Goal: Task Accomplishment & Management: Complete application form

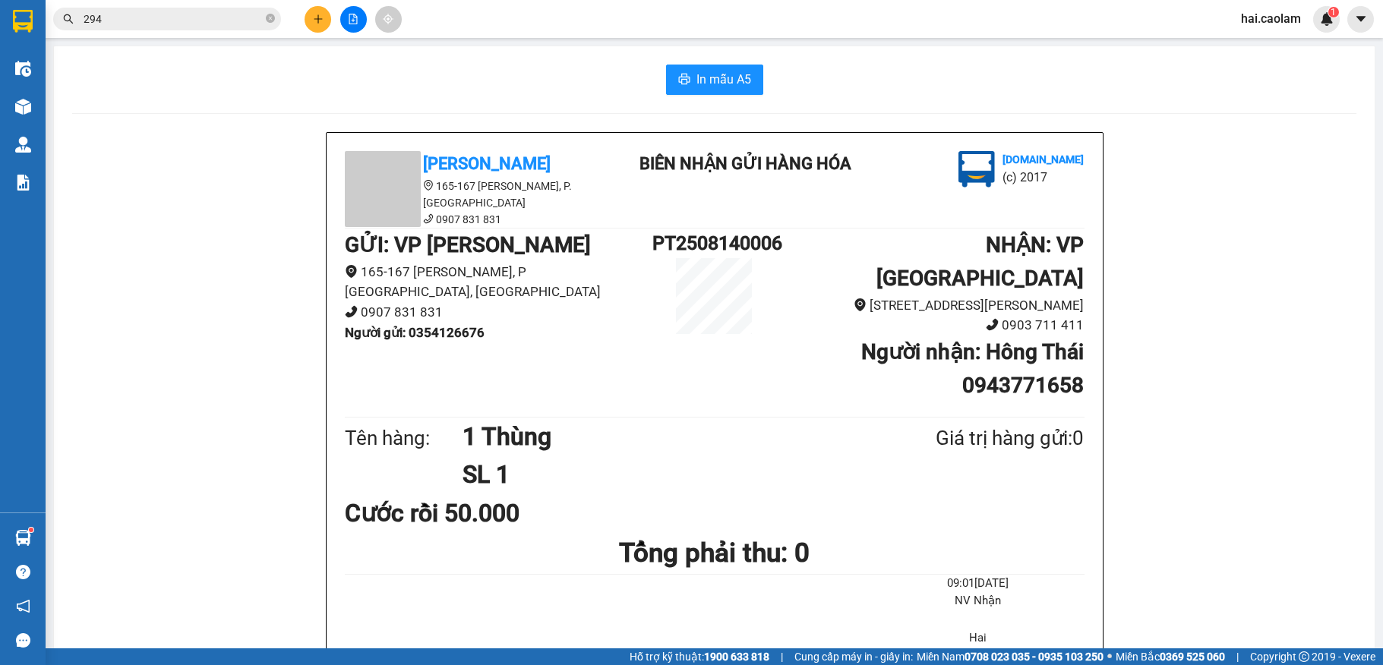
drag, startPoint x: 0, startPoint y: 0, endPoint x: 182, endPoint y: 17, distance: 183.0
click at [182, 17] on input "294" at bounding box center [173, 19] width 179 height 17
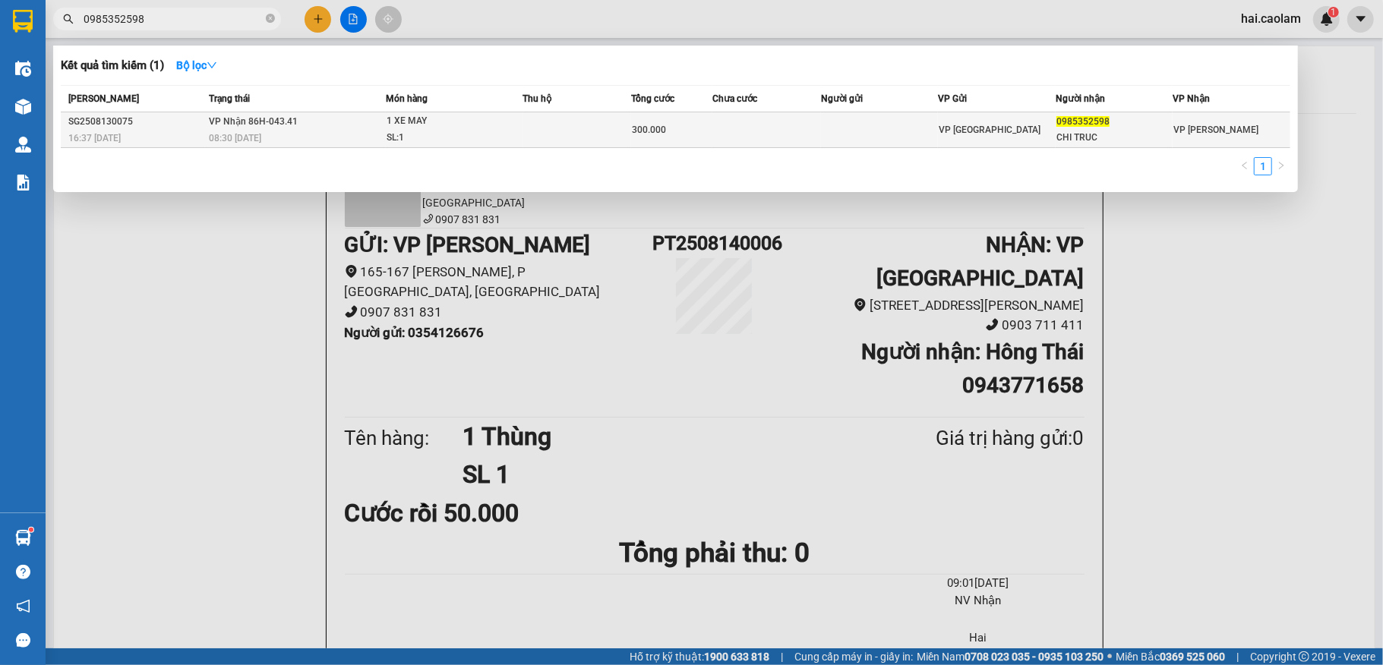
click at [225, 130] on div "08:30 [DATE]" at bounding box center [297, 138] width 176 height 17
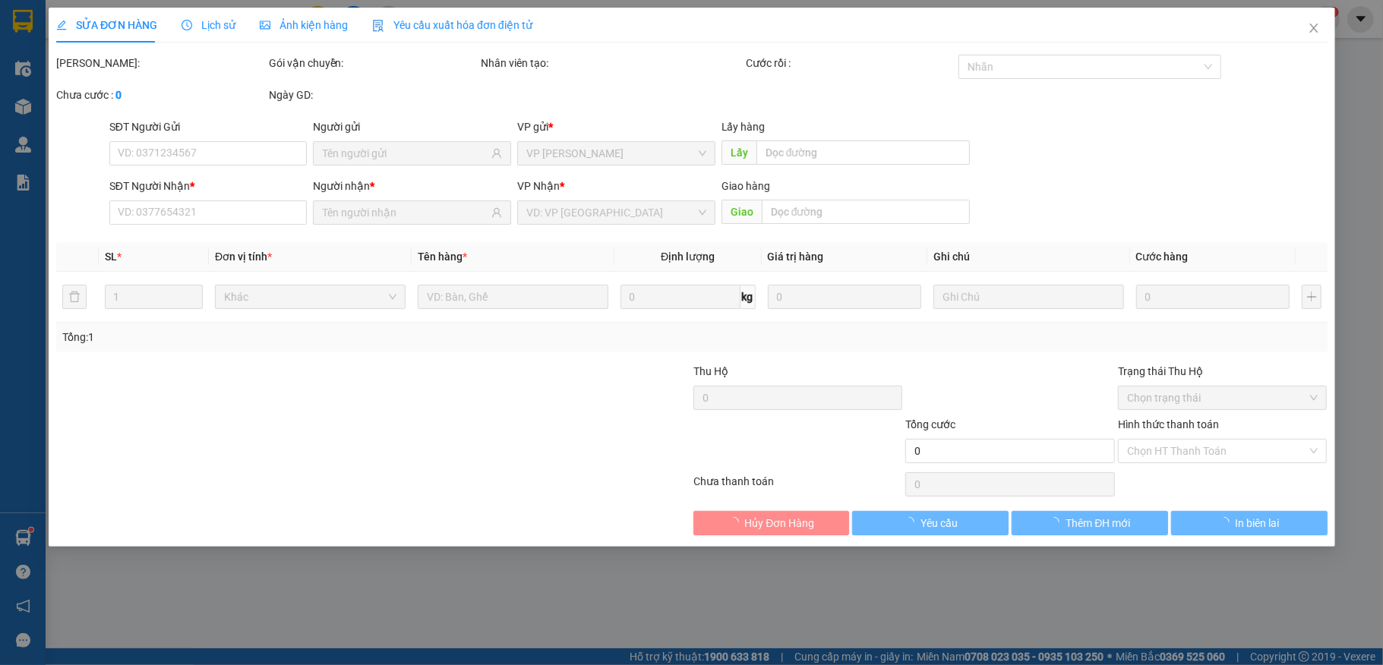
click at [222, 25] on span "Lịch sử" at bounding box center [208, 25] width 54 height 12
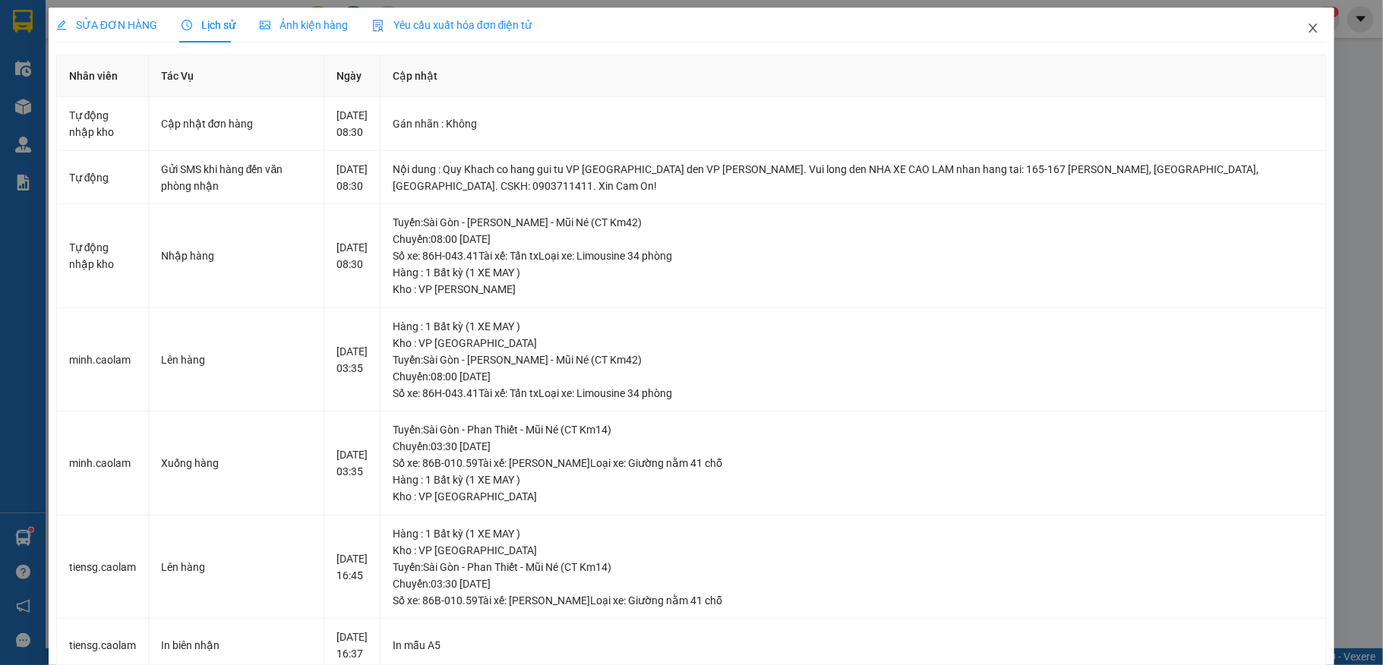
click at [1307, 27] on icon "close" at bounding box center [1313, 28] width 12 height 12
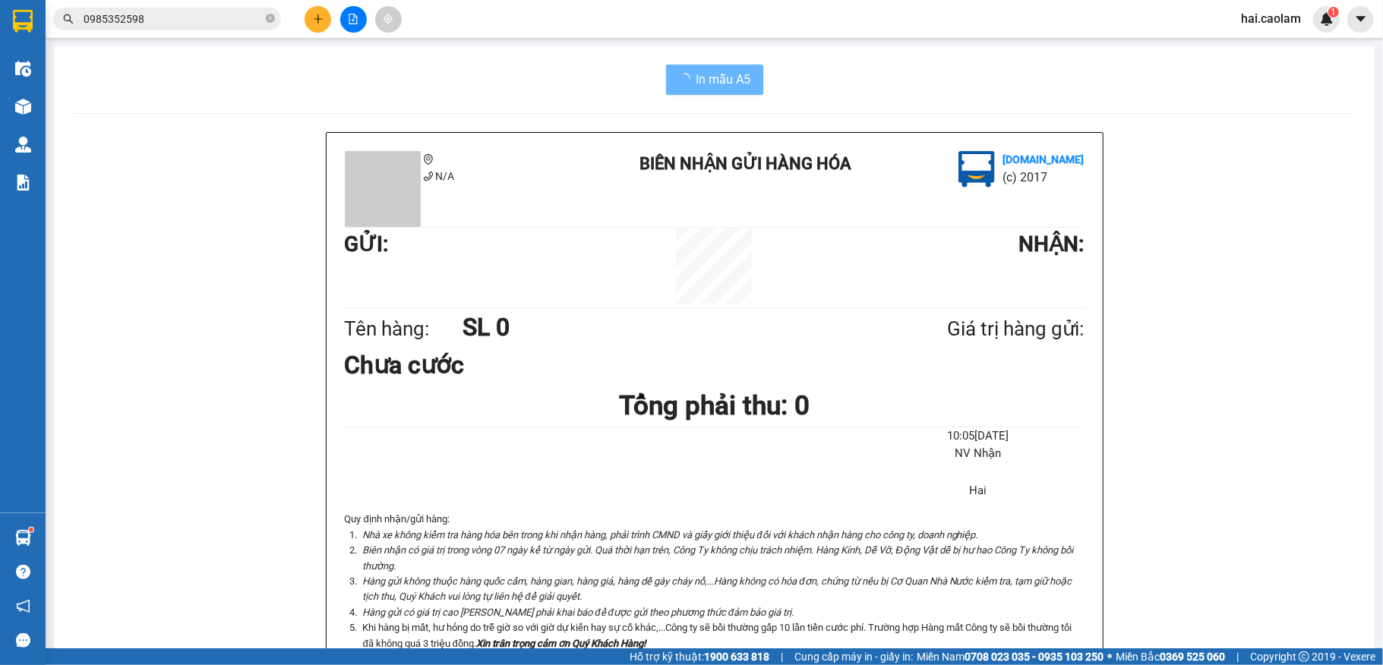
click at [194, 8] on span "0985352598" at bounding box center [167, 19] width 228 height 23
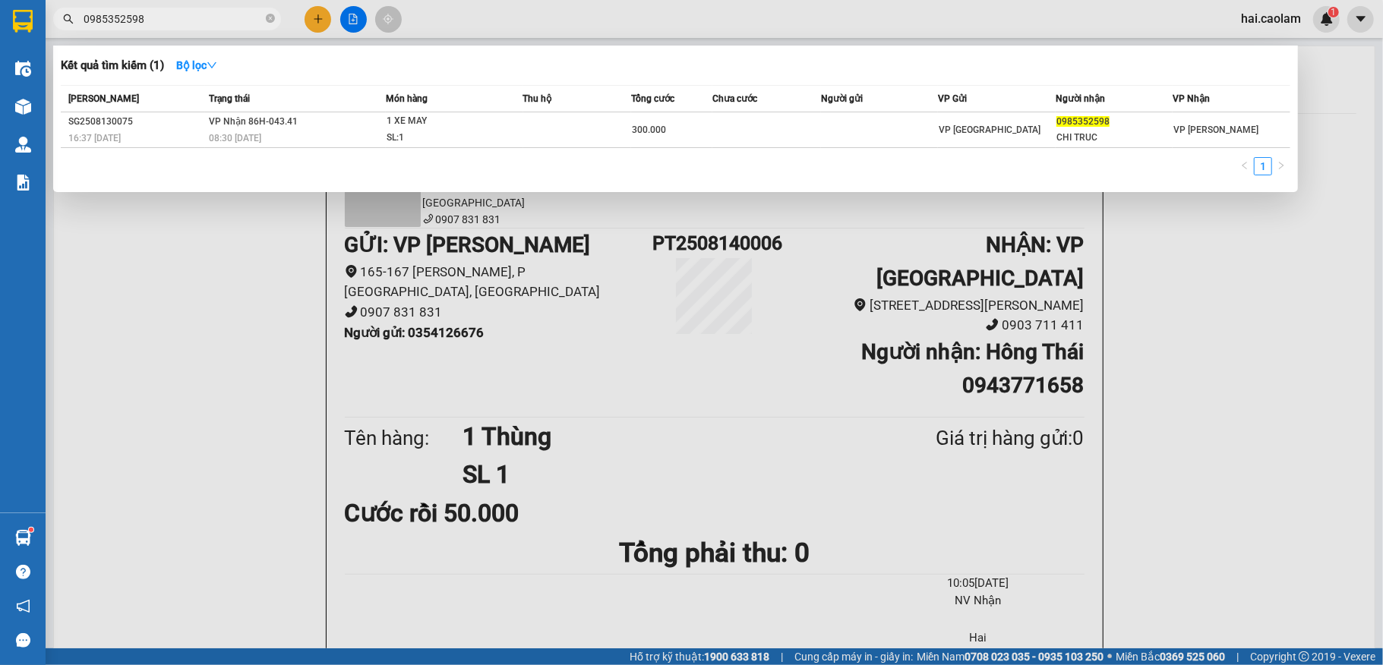
click at [194, 14] on input "0985352598" at bounding box center [173, 19] width 179 height 17
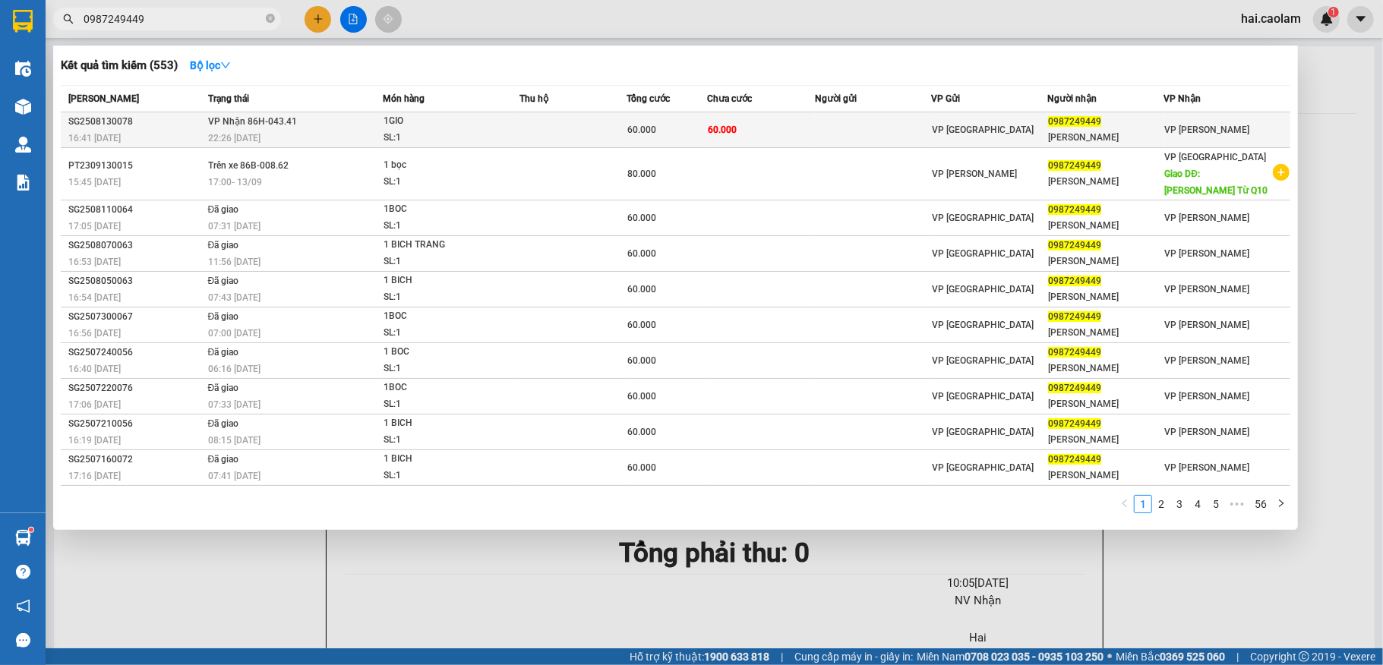
type input "0987249449"
click at [742, 122] on td "60.000" at bounding box center [760, 130] width 107 height 36
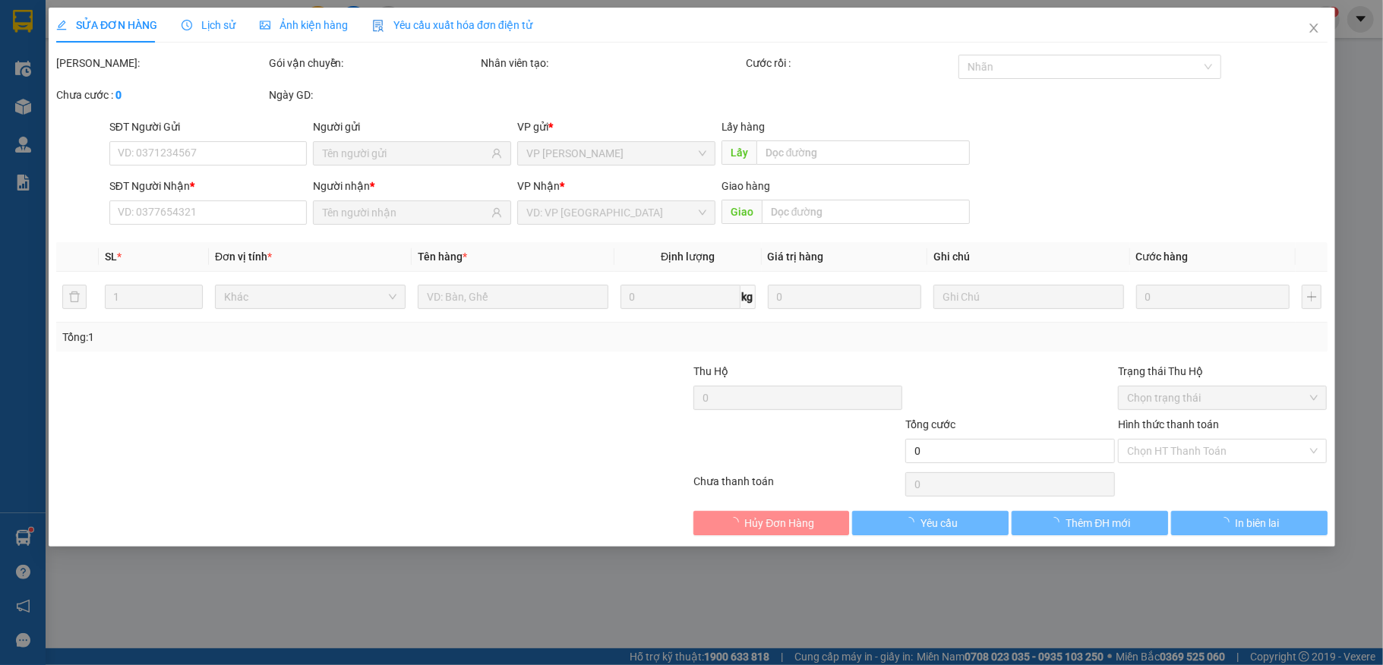
type input "0987249449"
type input "[PERSON_NAME]"
type input "60.000"
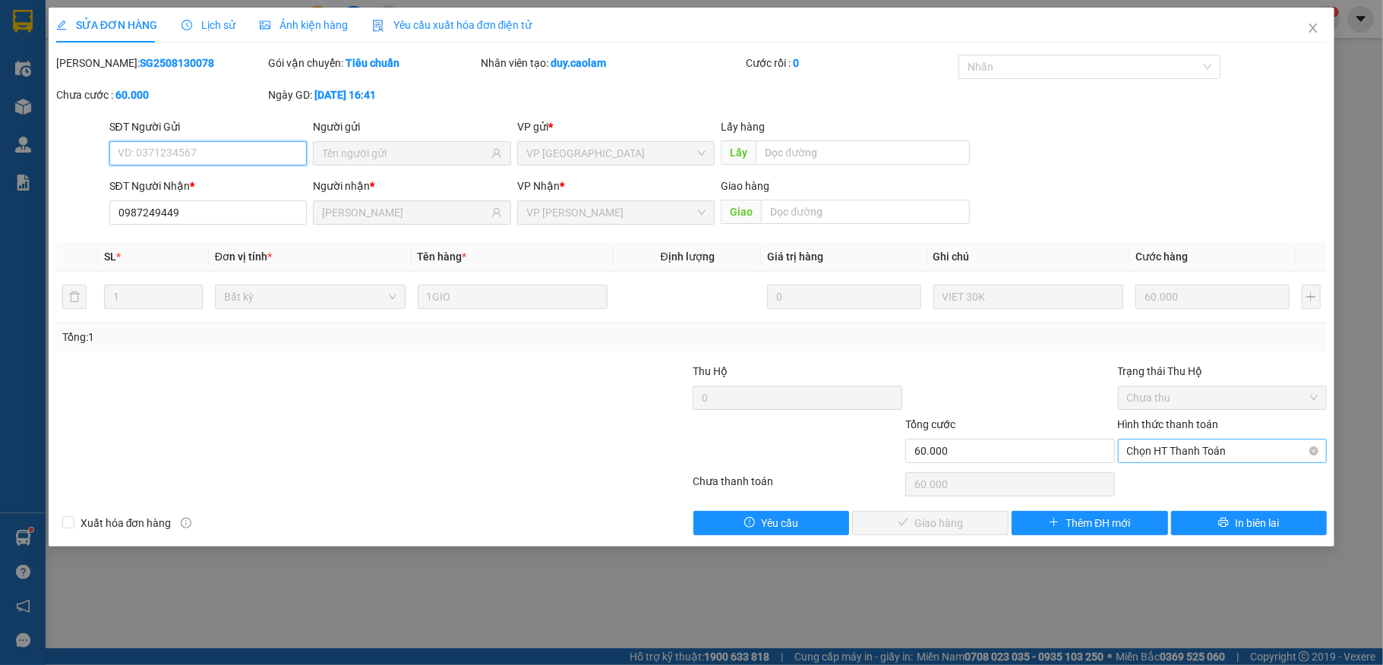
click at [1200, 447] on span "Chọn HT Thanh Toán" at bounding box center [1222, 451] width 191 height 23
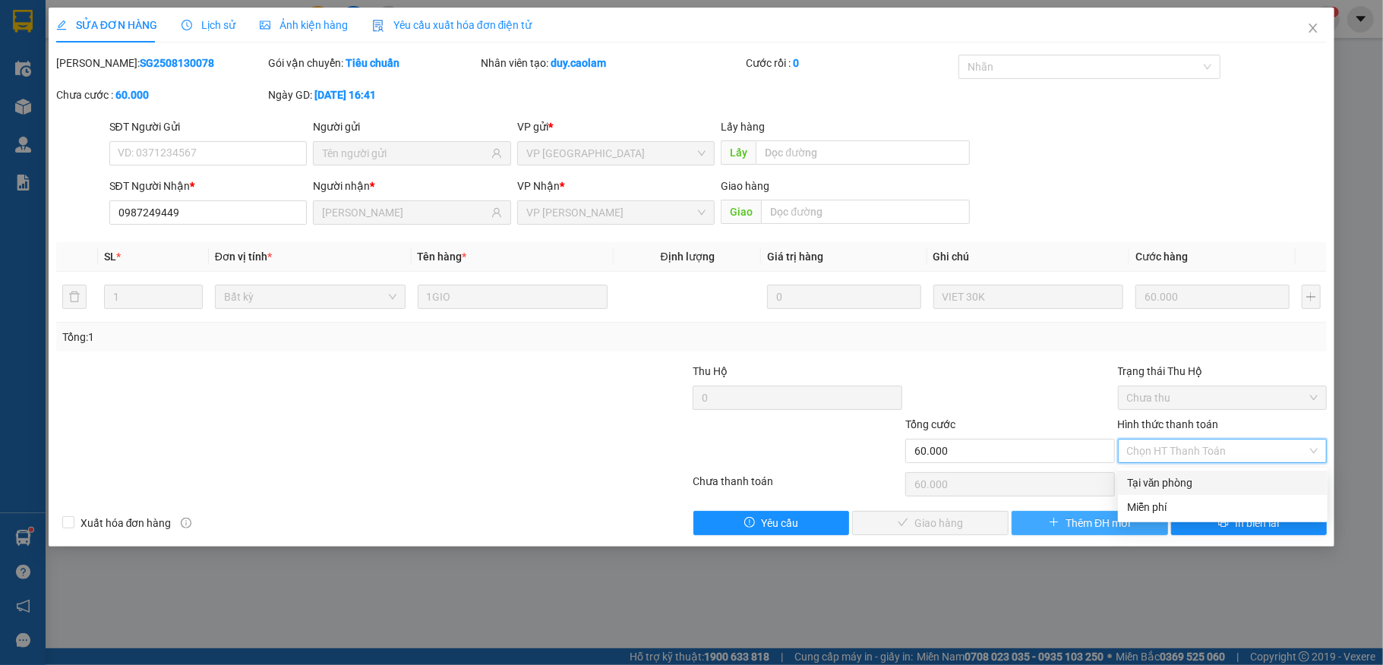
drag, startPoint x: 1183, startPoint y: 483, endPoint x: 1030, endPoint y: 517, distance: 156.4
click at [1181, 483] on div "Tại văn phòng" at bounding box center [1222, 483] width 191 height 17
type input "0"
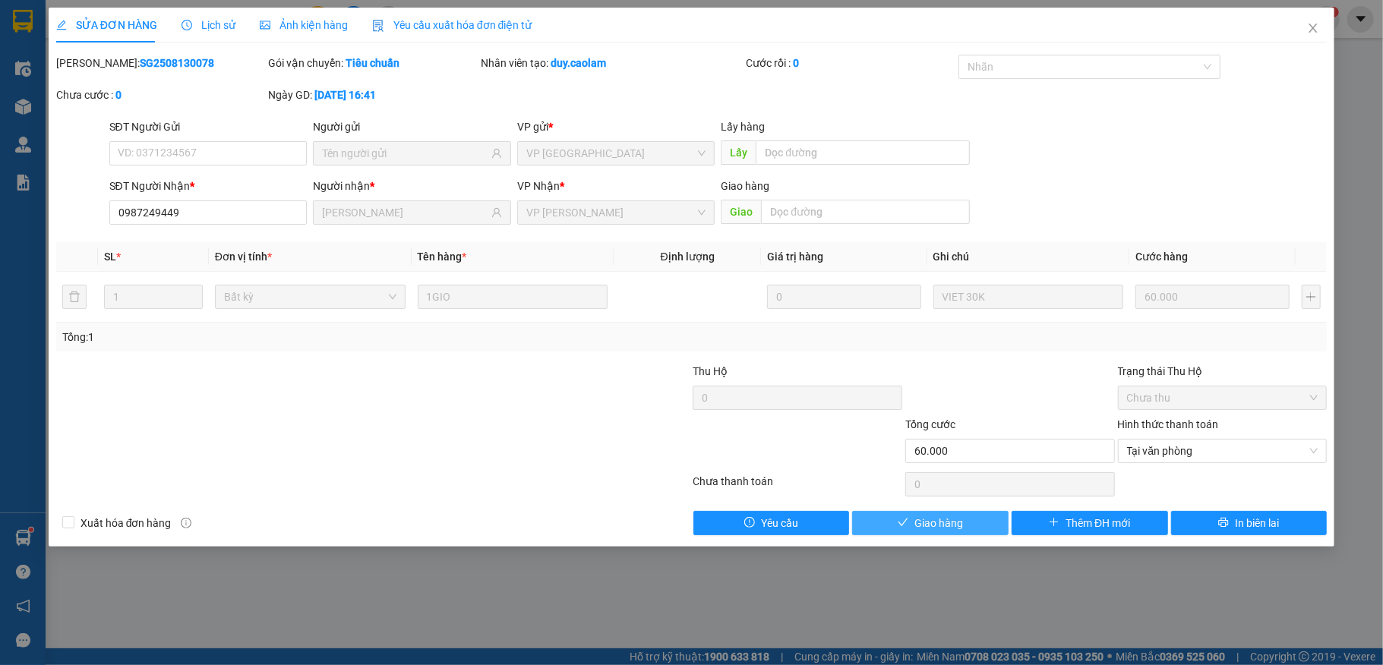
click at [949, 530] on span "Giao hàng" at bounding box center [938, 523] width 49 height 17
